Goal: Navigation & Orientation: Find specific page/section

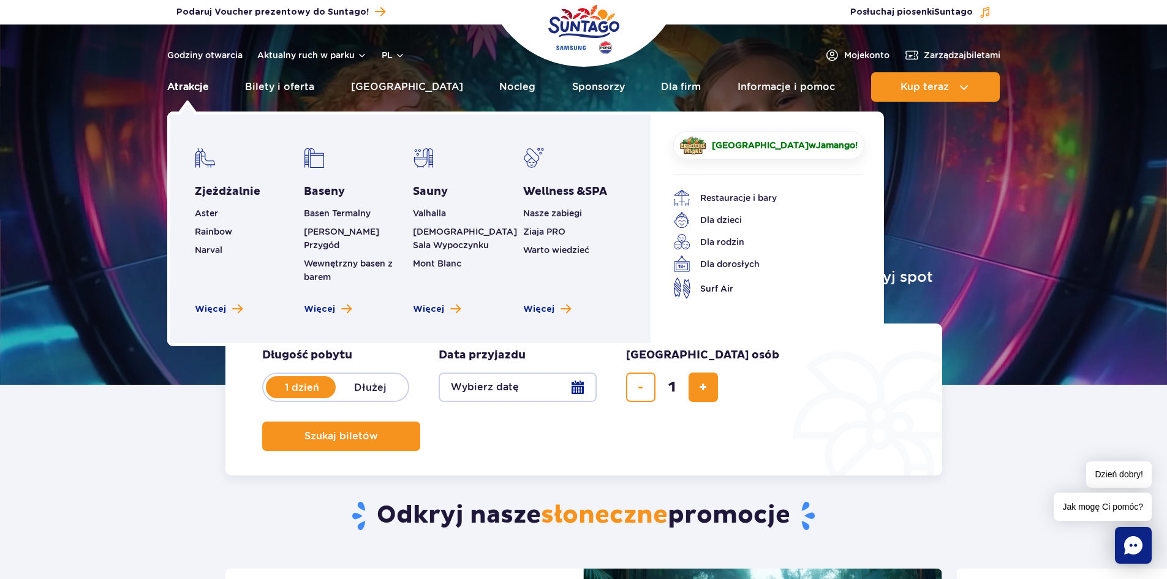
click at [189, 88] on link "Atrakcje" at bounding box center [188, 86] width 42 height 29
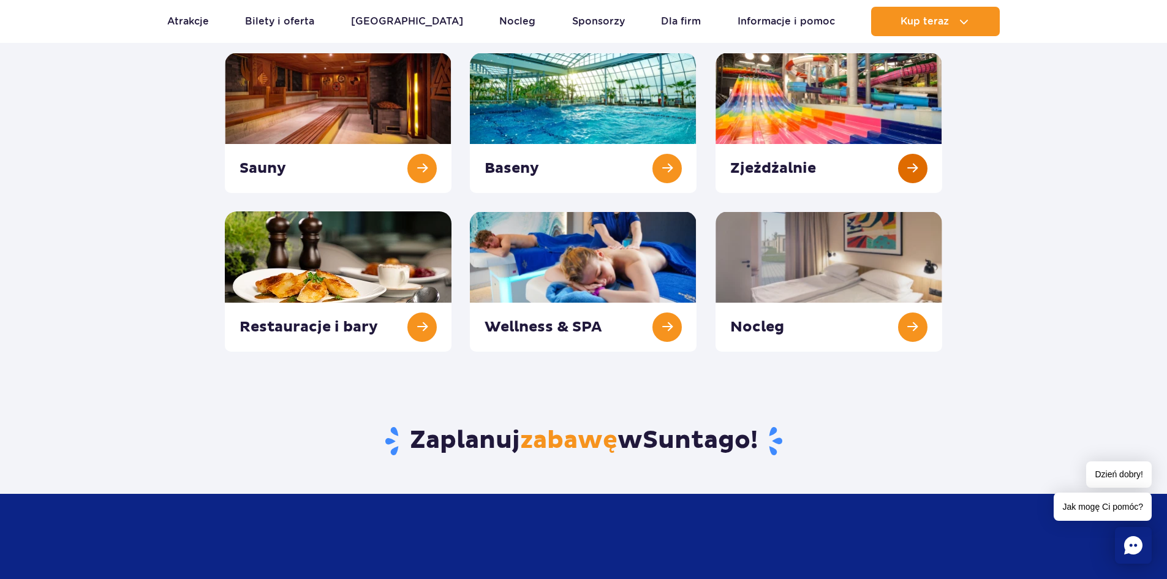
scroll to position [184, 0]
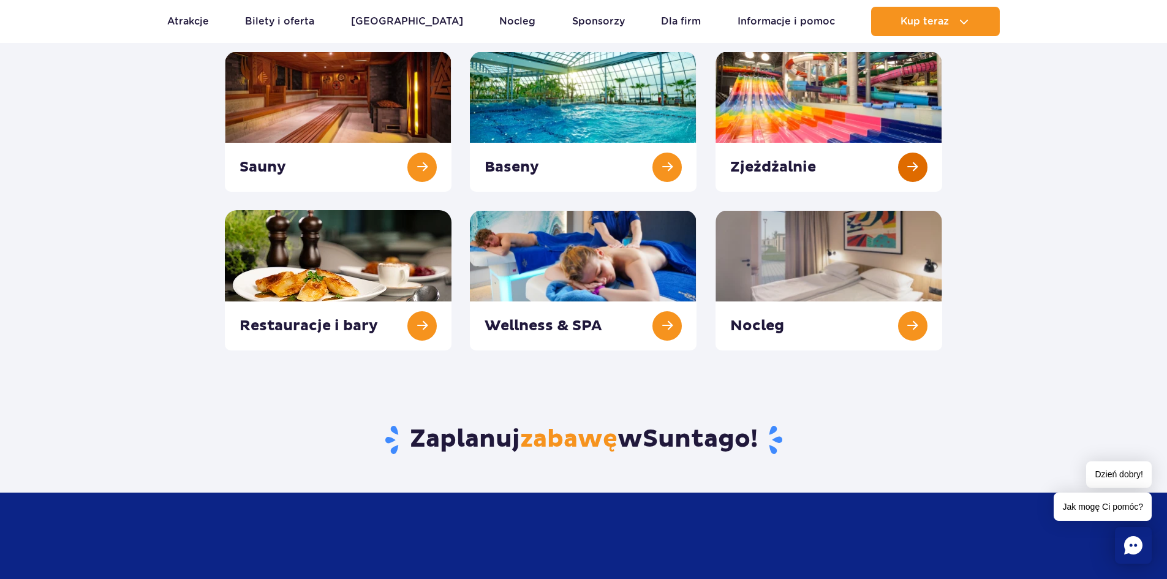
click at [805, 132] on link at bounding box center [828, 121] width 227 height 140
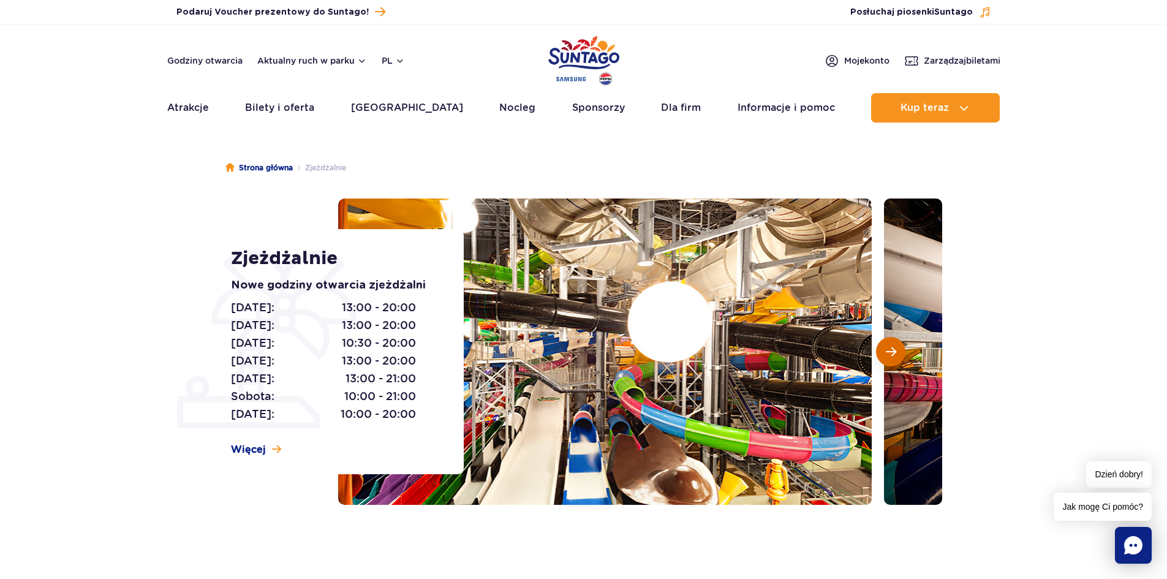
click at [886, 360] on button "Następny slajd" at bounding box center [890, 351] width 29 height 29
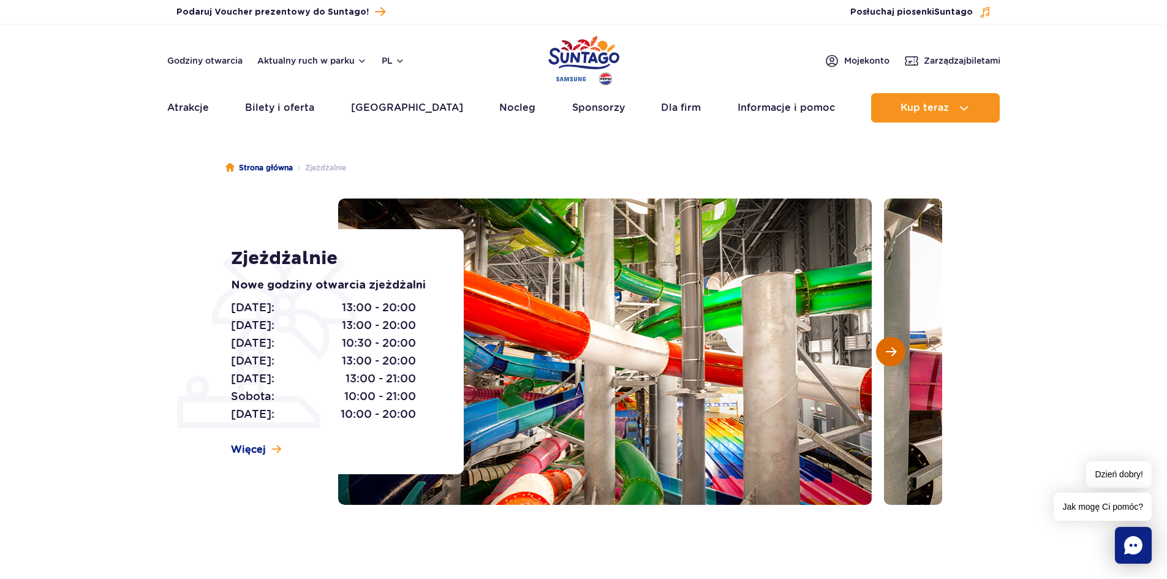
click at [886, 360] on button "Następny slajd" at bounding box center [890, 351] width 29 height 29
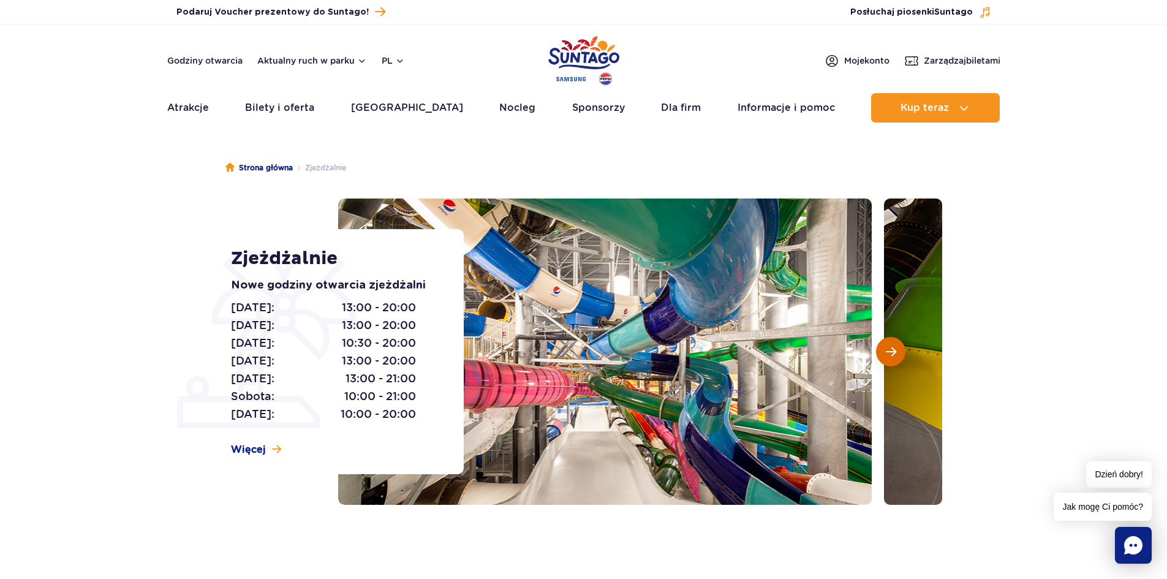
click at [886, 360] on button "Następny slajd" at bounding box center [890, 351] width 29 height 29
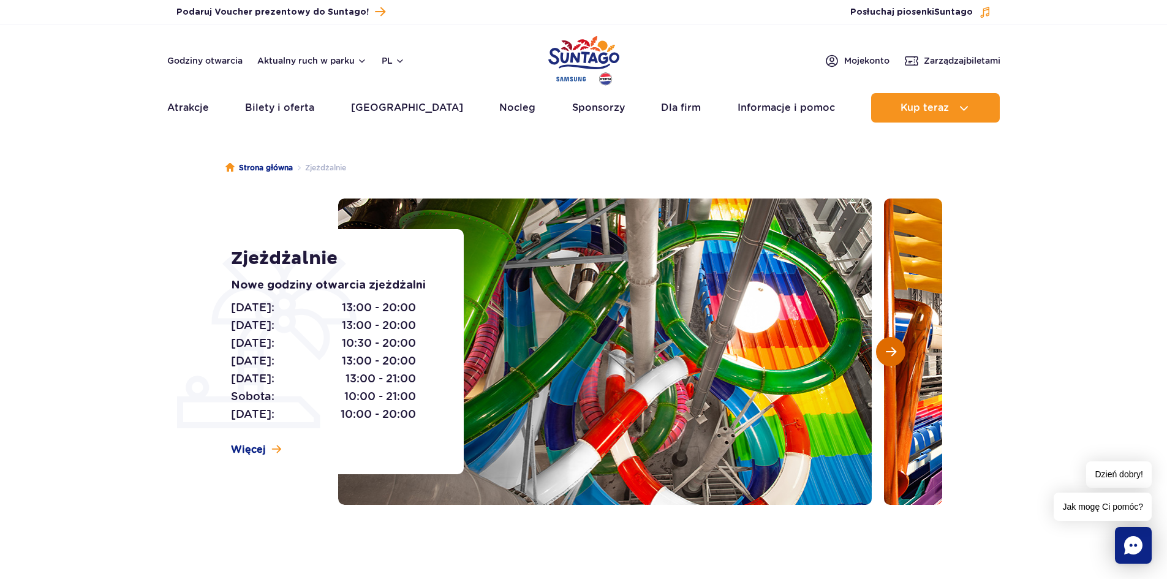
click at [886, 360] on button "Następny slajd" at bounding box center [890, 351] width 29 height 29
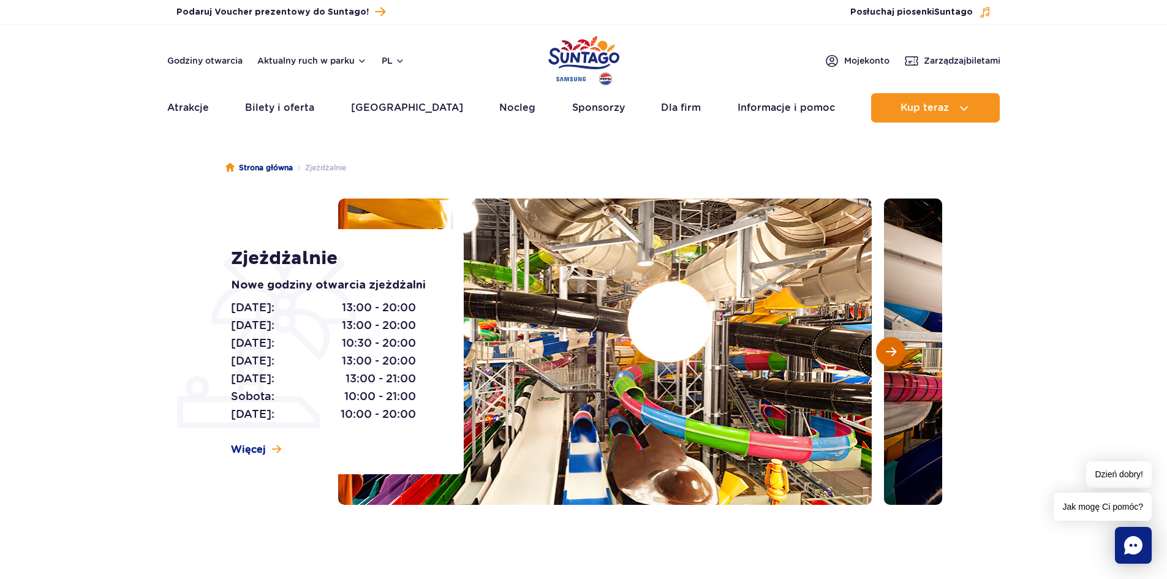
click at [886, 360] on button "Następny slajd" at bounding box center [890, 351] width 29 height 29
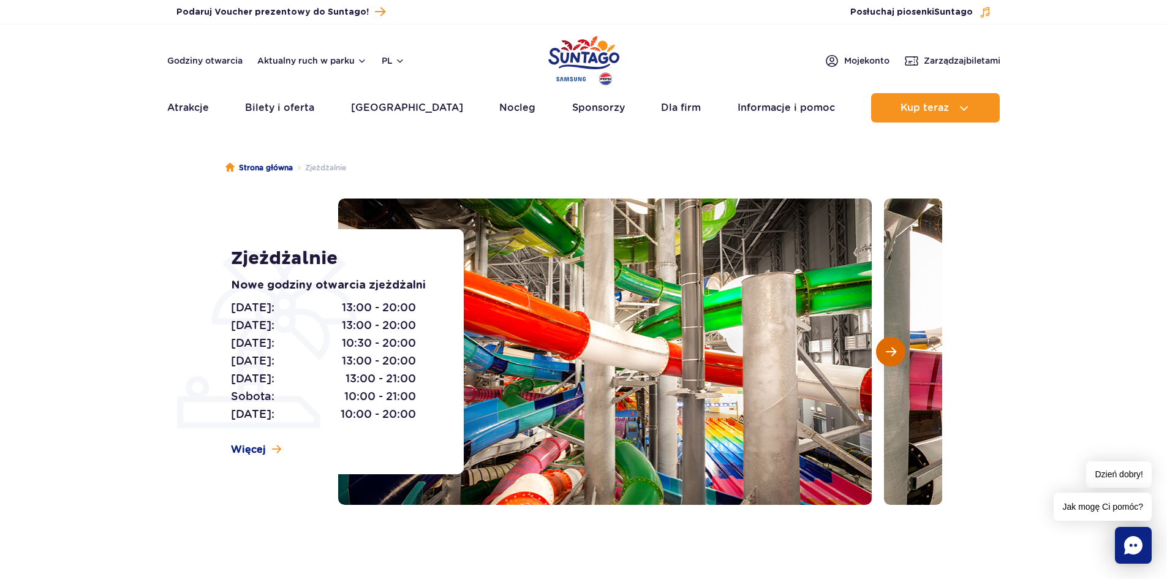
click at [886, 360] on button "Następny slajd" at bounding box center [890, 351] width 29 height 29
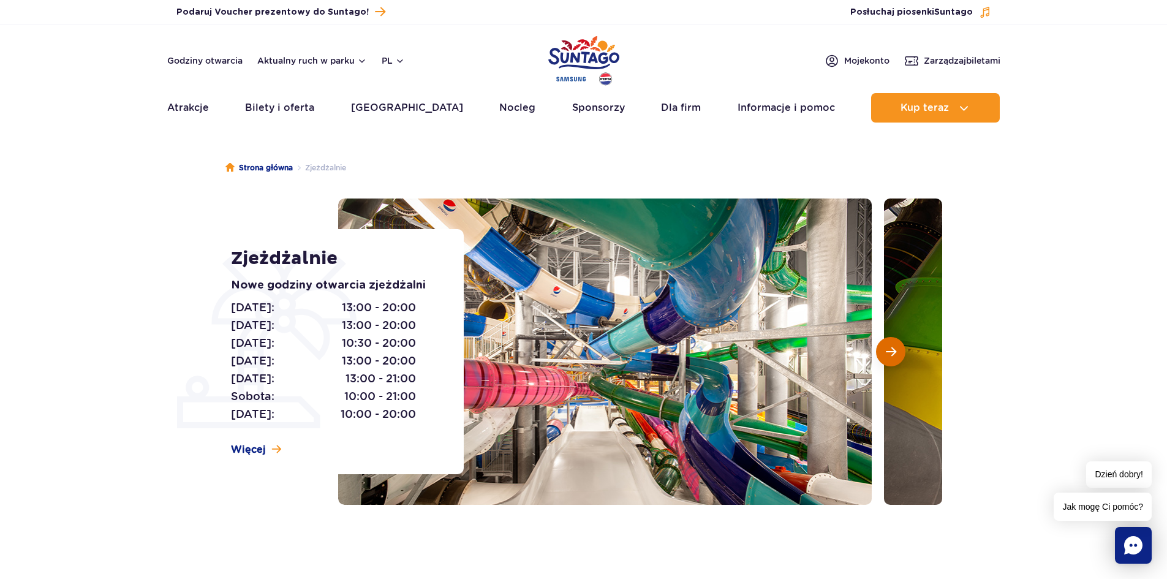
click at [886, 360] on button "Następny slajd" at bounding box center [890, 351] width 29 height 29
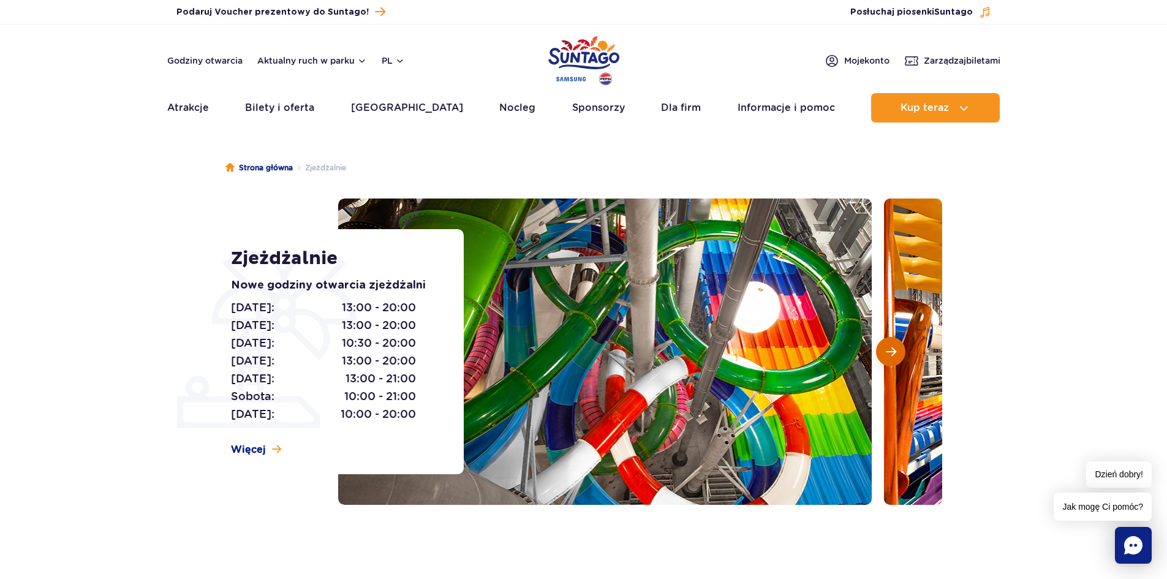
click at [886, 355] on span "Następny slajd" at bounding box center [891, 351] width 10 height 11
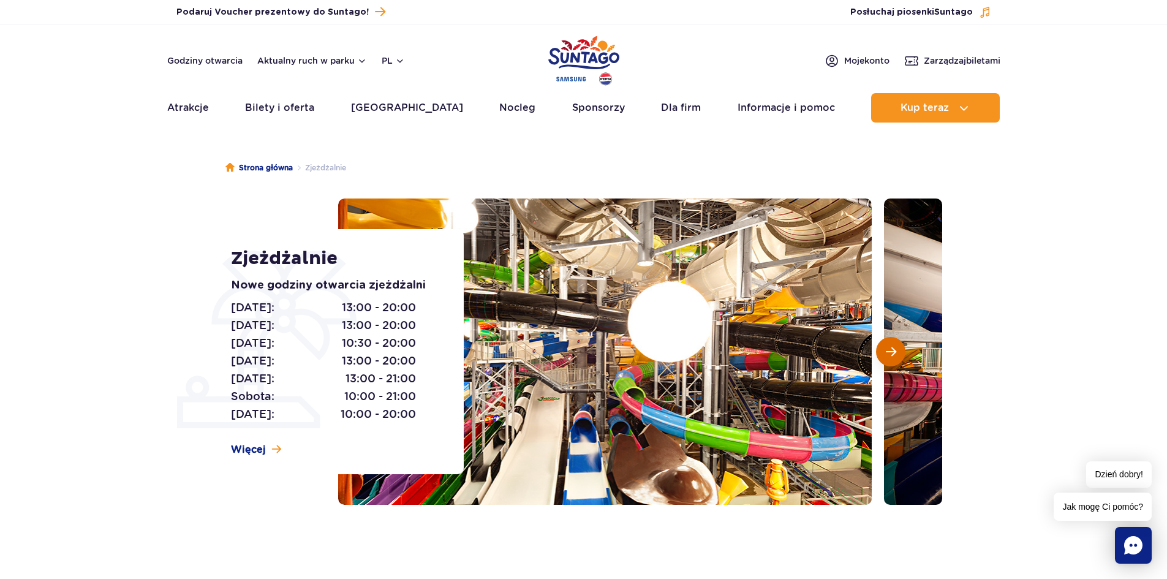
click at [886, 355] on span "Następny slajd" at bounding box center [891, 351] width 10 height 11
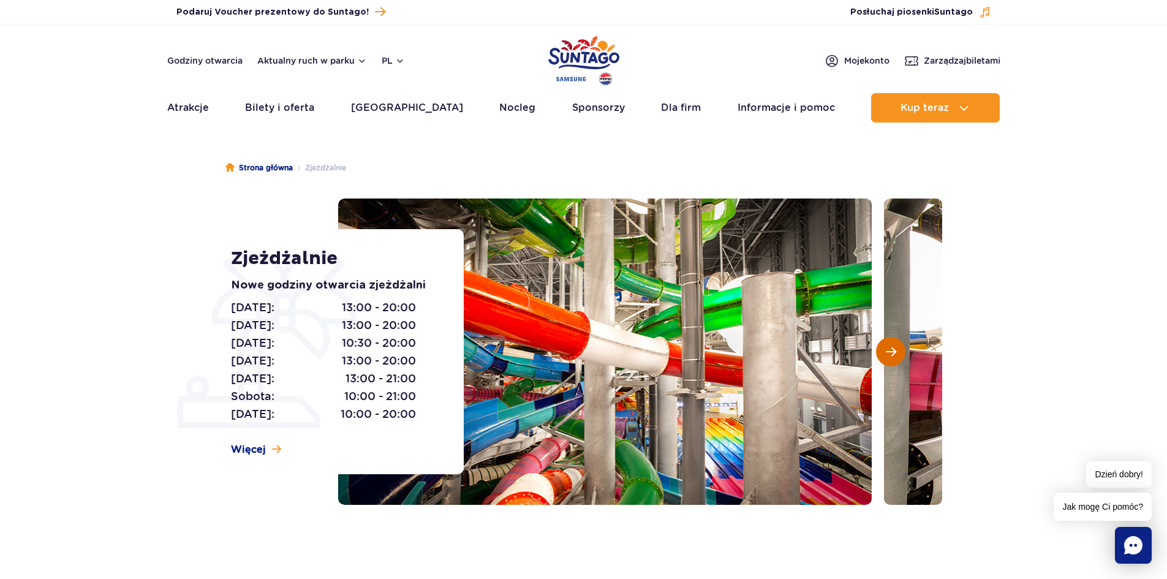
click at [886, 355] on span "Następny slajd" at bounding box center [891, 351] width 10 height 11
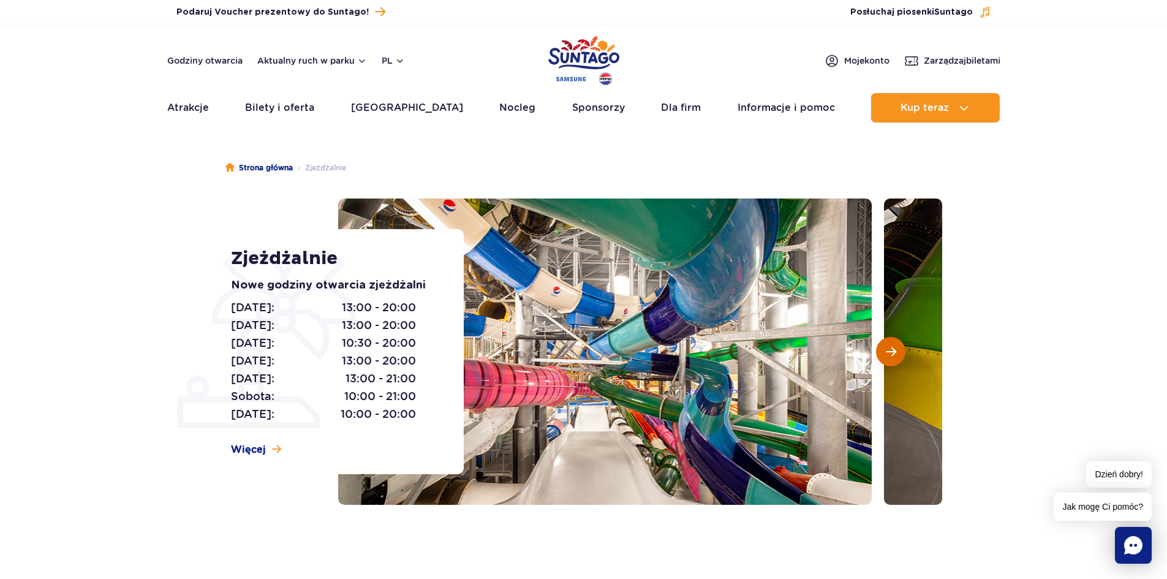
click at [886, 355] on span "Następny slajd" at bounding box center [891, 351] width 10 height 11
